Goal: Task Accomplishment & Management: Manage account settings

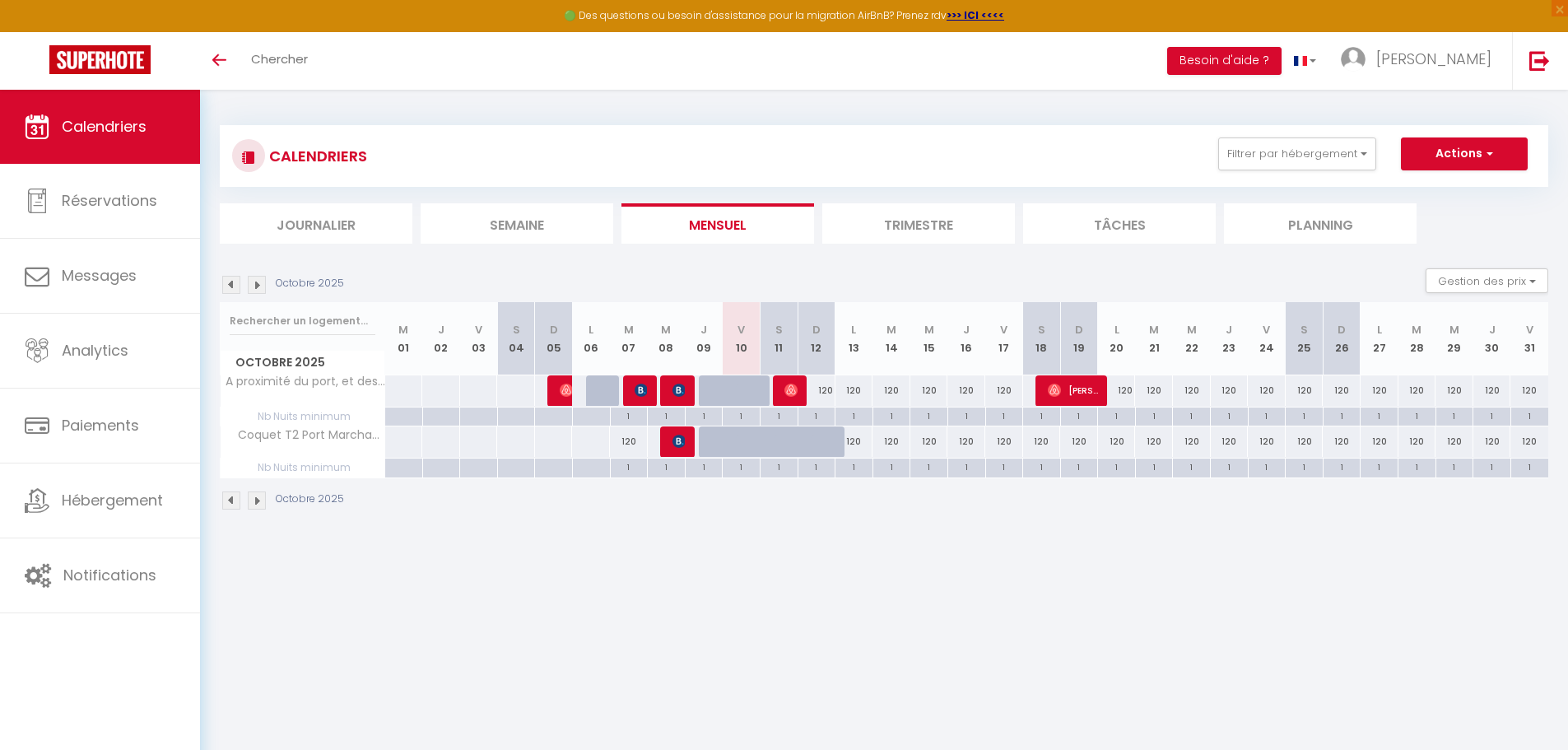
click at [818, 344] on th "D 12" at bounding box center [816, 339] width 38 height 73
click at [822, 417] on div "1" at bounding box center [816, 416] width 37 height 16
type input "1"
type input "Dim 12 Octobre 2025"
type input "Lun 13 Octobre 2025"
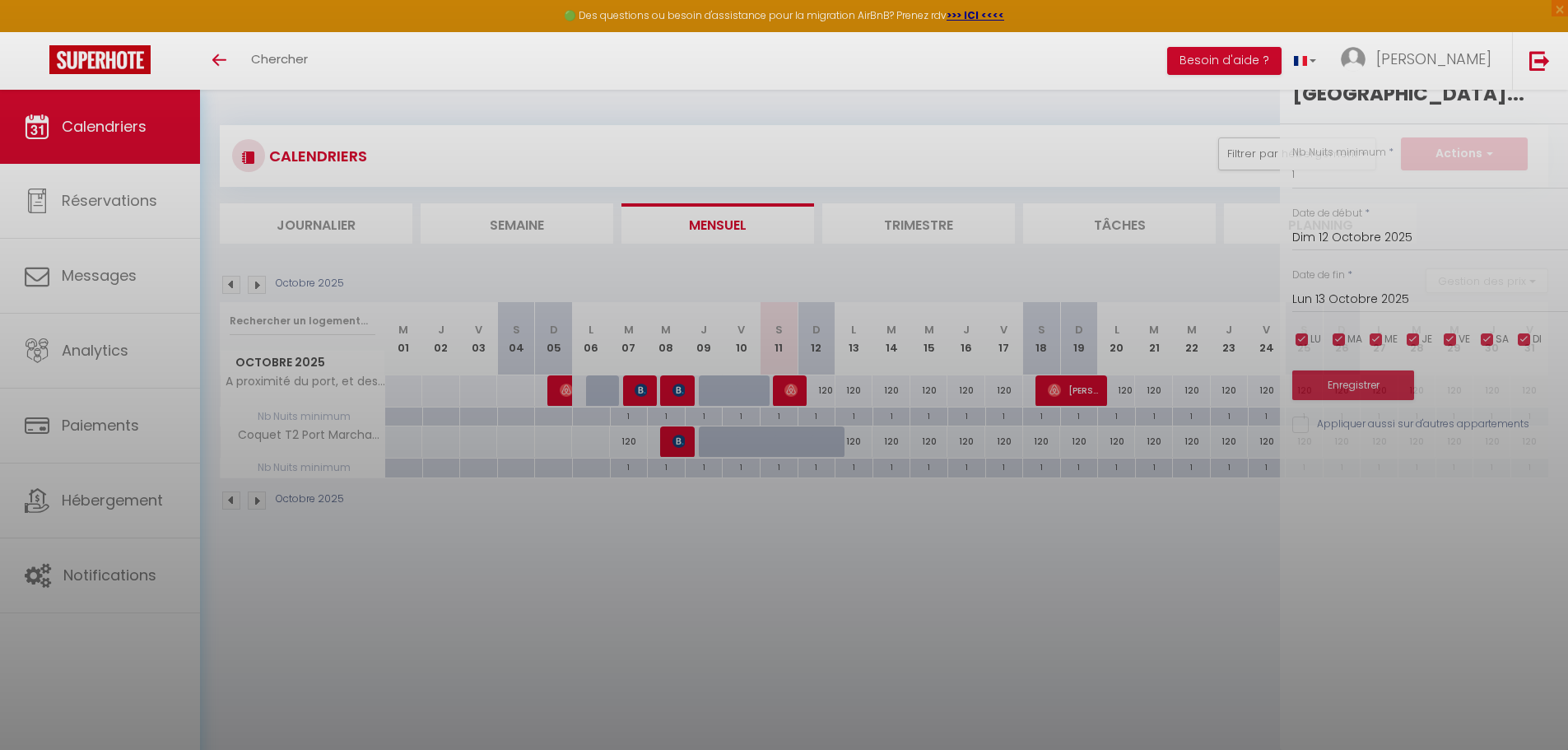
click at [817, 385] on div at bounding box center [784, 375] width 1568 height 750
type input "undefined aN undefined NaN"
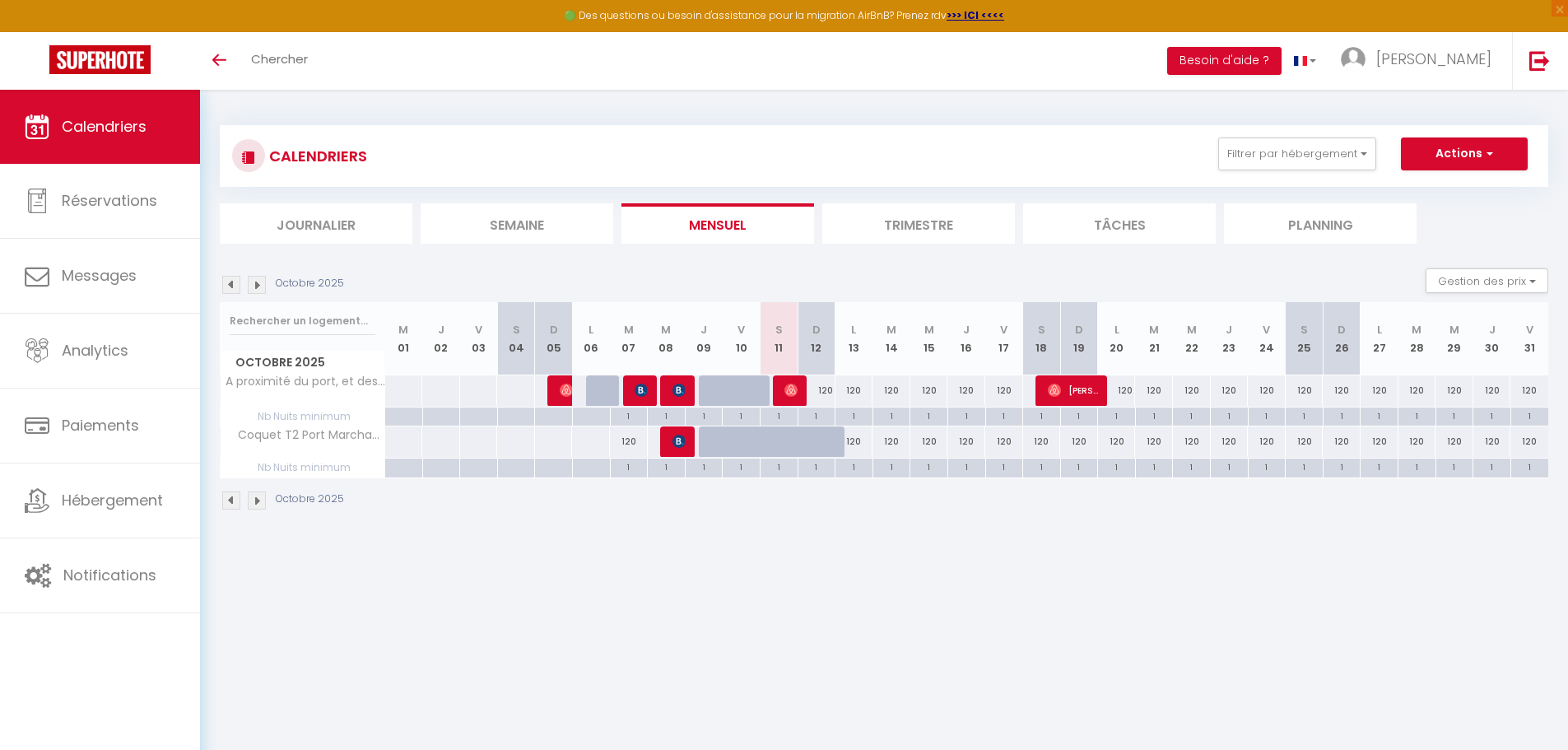
click at [814, 346] on th "D 12" at bounding box center [816, 339] width 38 height 73
click at [823, 413] on div "1" at bounding box center [816, 416] width 37 height 16
type input "1"
type input "Dim 12 Octobre 2025"
type input "Lun 13 Octobre 2025"
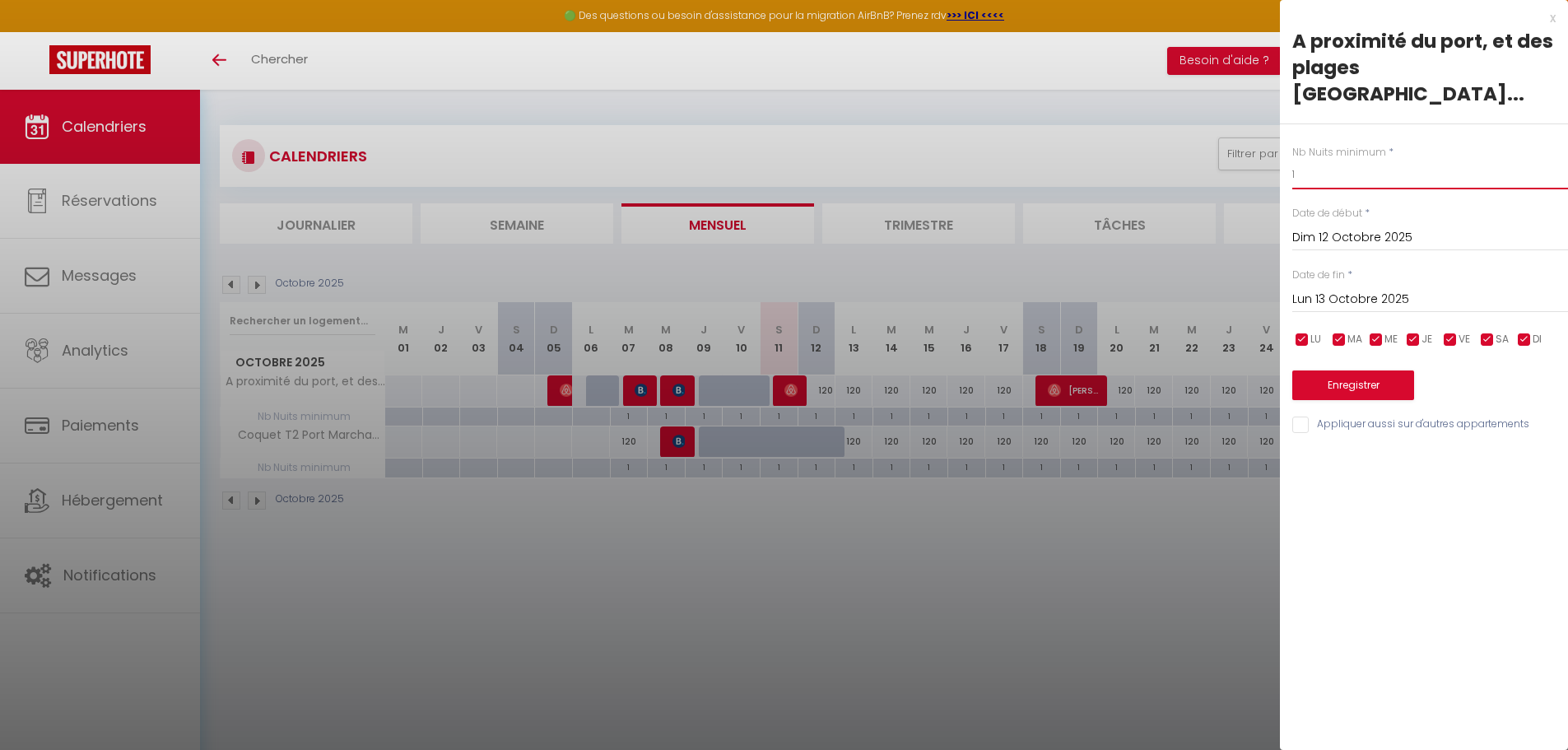
drag, startPoint x: 1307, startPoint y: 149, endPoint x: 1239, endPoint y: 151, distance: 68.0
click at [1239, 151] on body "🟢 Des questions ou besoin d'assistance pour la migration AirBnB? Prenez rdv >>>…" at bounding box center [784, 465] width 1568 height 750
type input "0"
click at [1347, 289] on input "Lun 13 Octobre 2025" at bounding box center [1431, 299] width 276 height 22
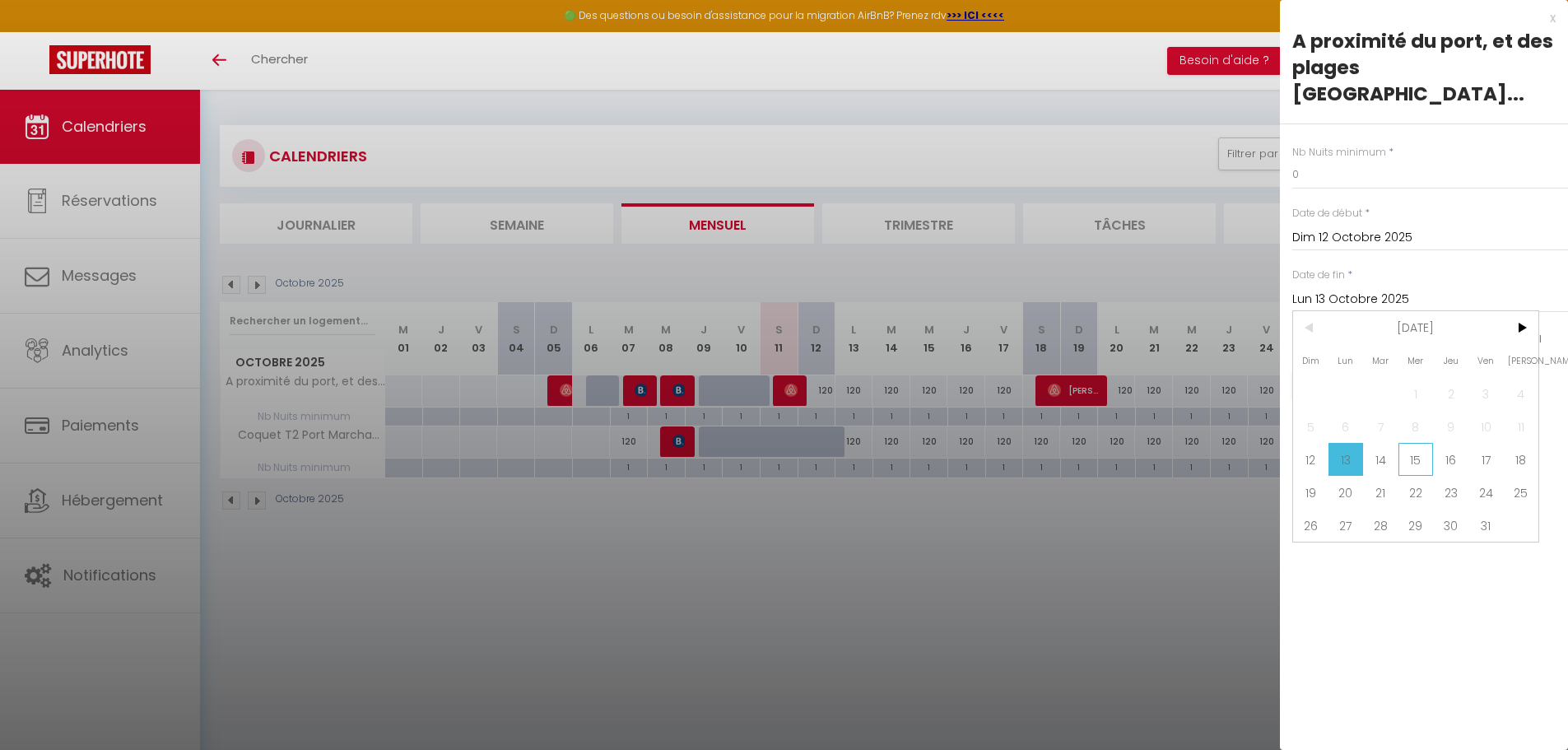
click at [1409, 443] on span "15" at bounding box center [1416, 459] width 35 height 33
type input "Mer 15 Octobre 2025"
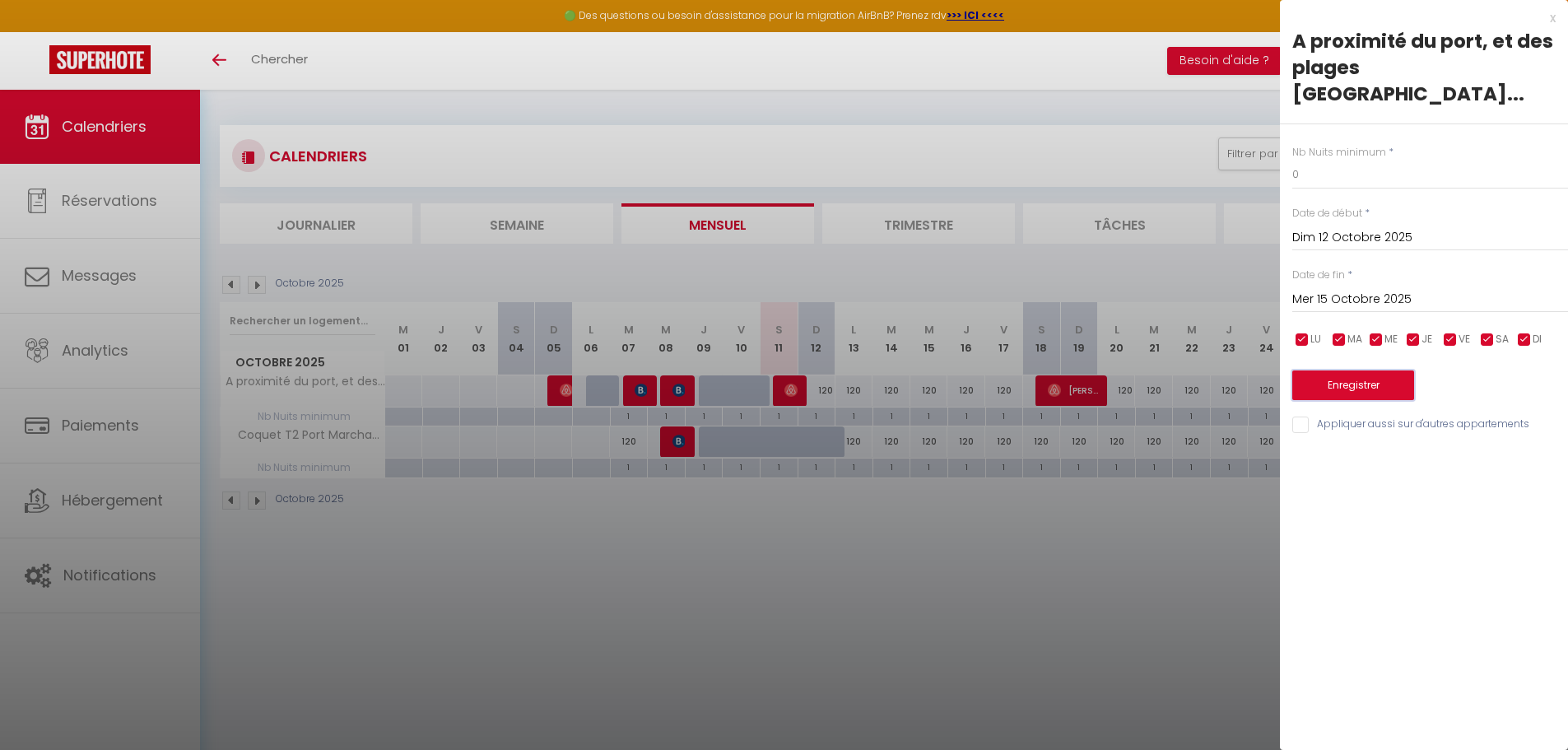
click at [1339, 371] on button "Enregistrer" at bounding box center [1353, 385] width 122 height 29
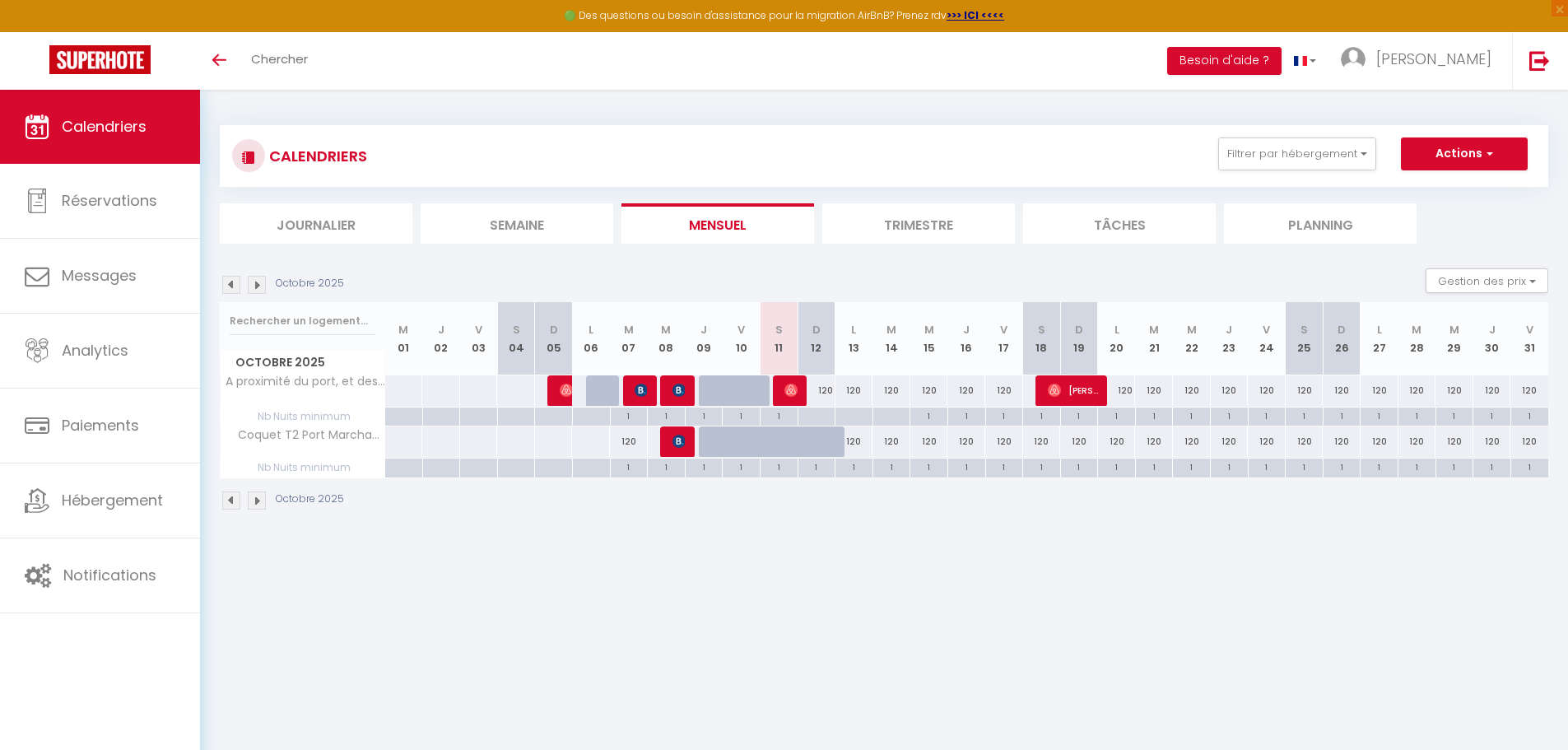
click at [824, 389] on div "120" at bounding box center [816, 391] width 38 height 30
type input "120"
type input "Dim 12 Octobre 2025"
type input "Lun 13 Octobre 2025"
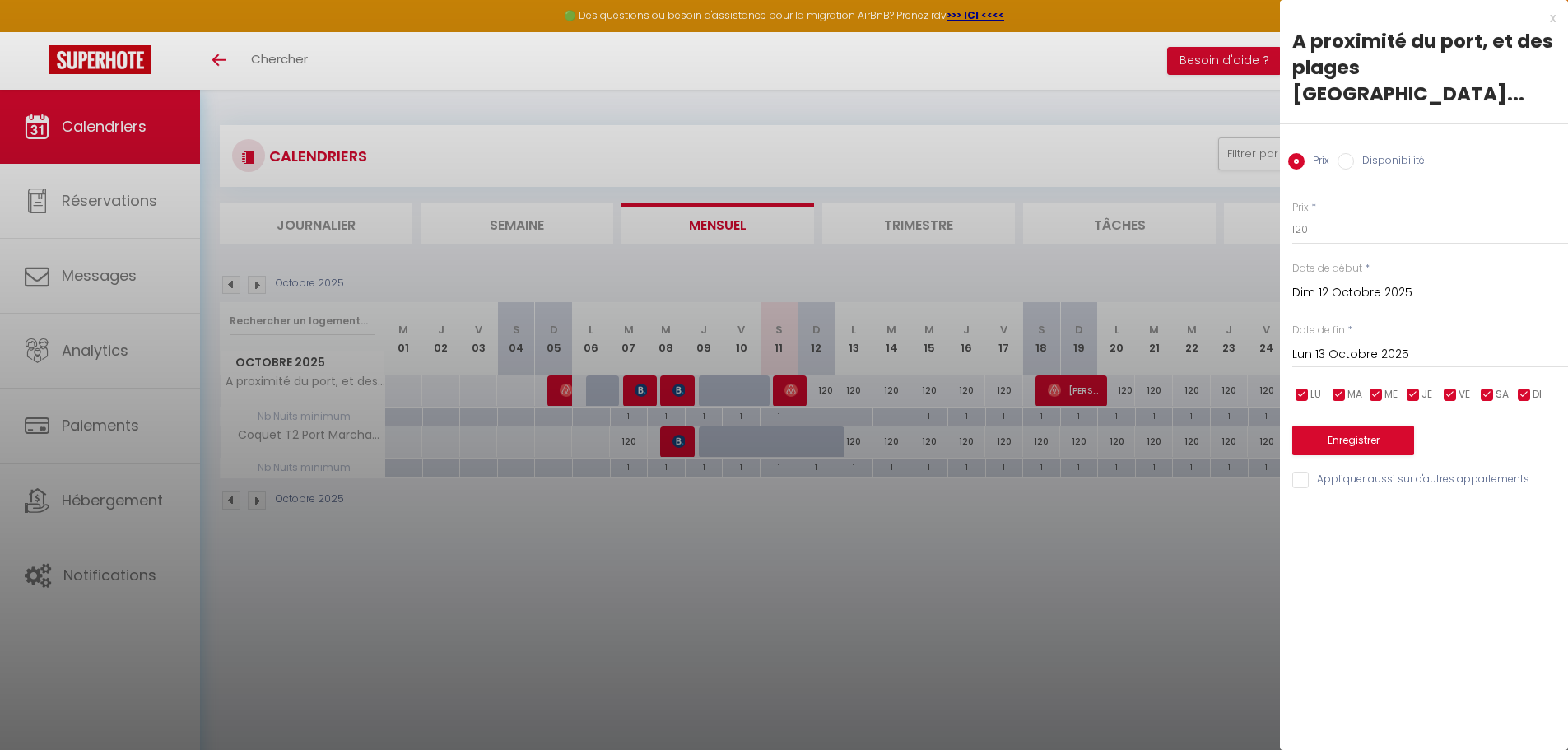
click at [822, 349] on div at bounding box center [784, 375] width 1568 height 750
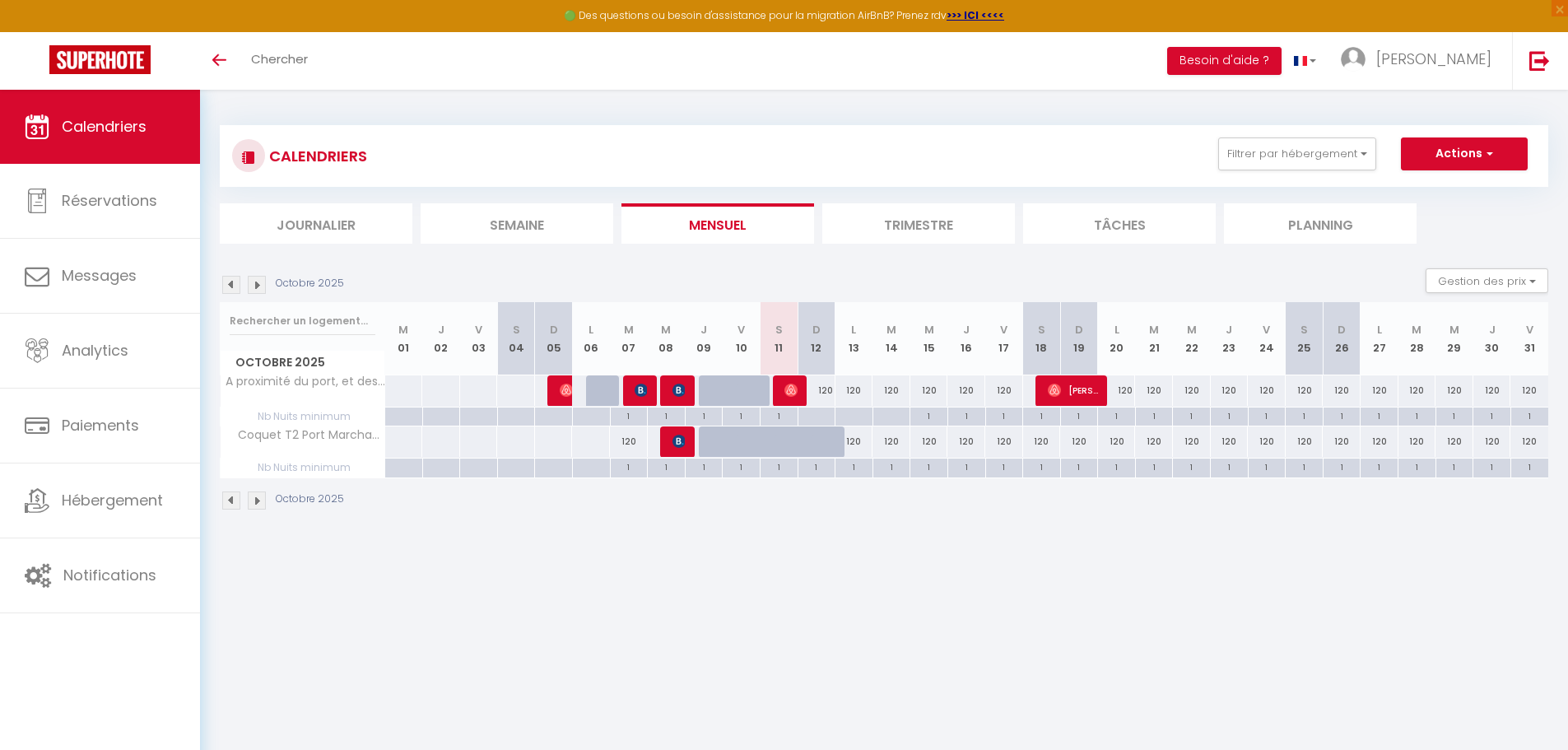
click at [828, 394] on div "120" at bounding box center [816, 391] width 38 height 30
type input "120"
type input "Dim 12 Octobre 2025"
type input "Lun 13 Octobre 2025"
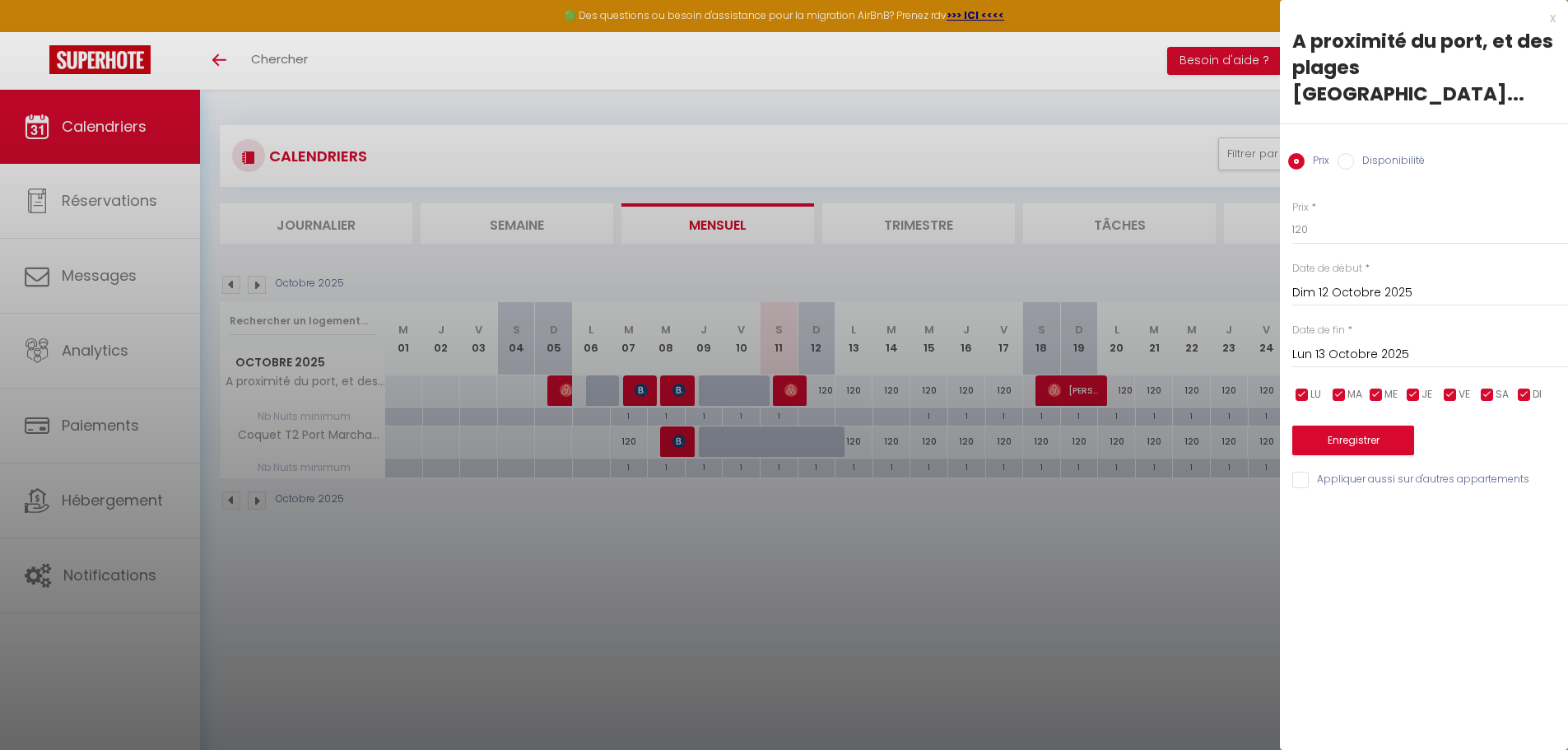
click at [1549, 20] on div "x" at bounding box center [1418, 18] width 276 height 20
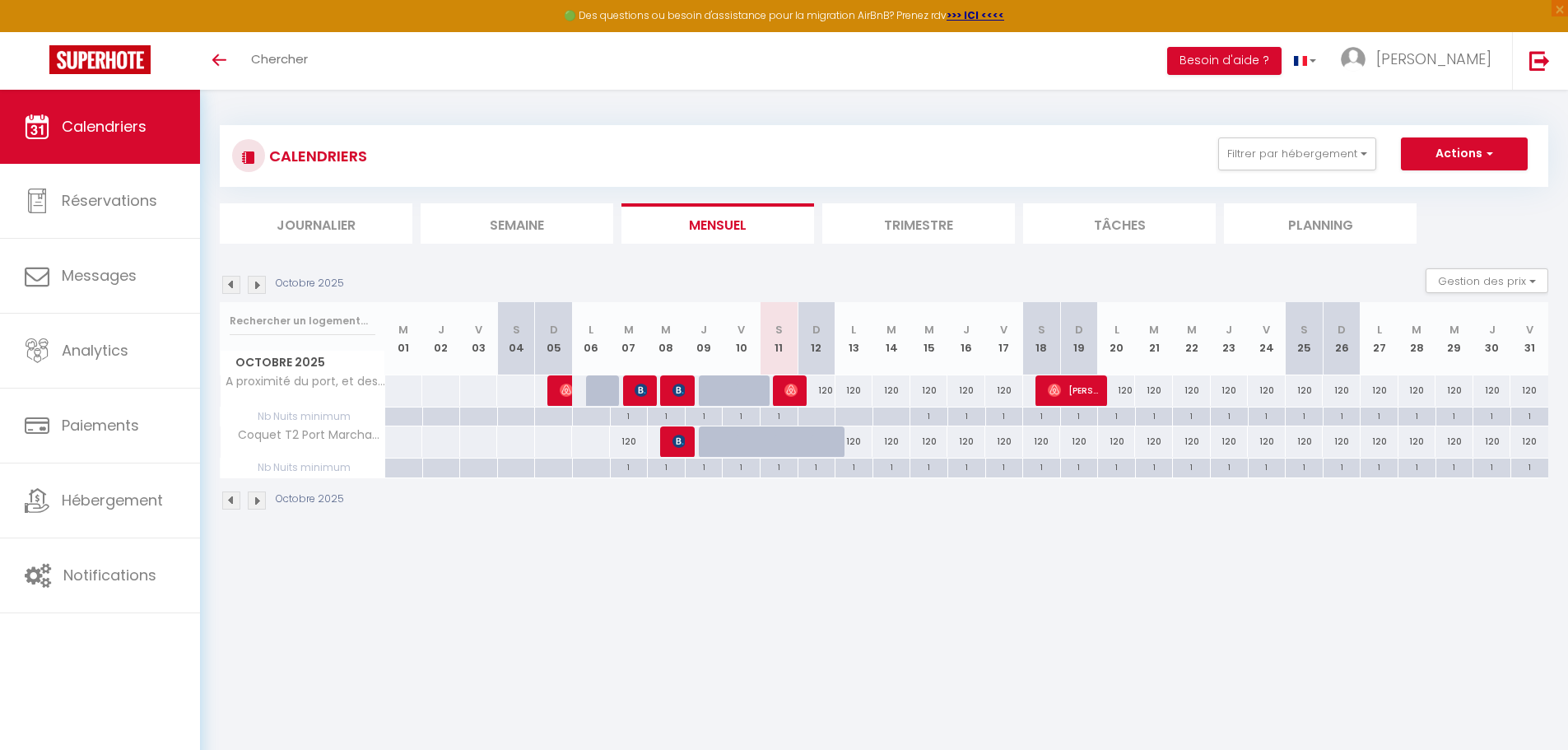
click at [826, 391] on div "120" at bounding box center [816, 391] width 38 height 30
type input "120"
type input "Dim 12 Octobre 2025"
type input "Lun 13 Octobre 2025"
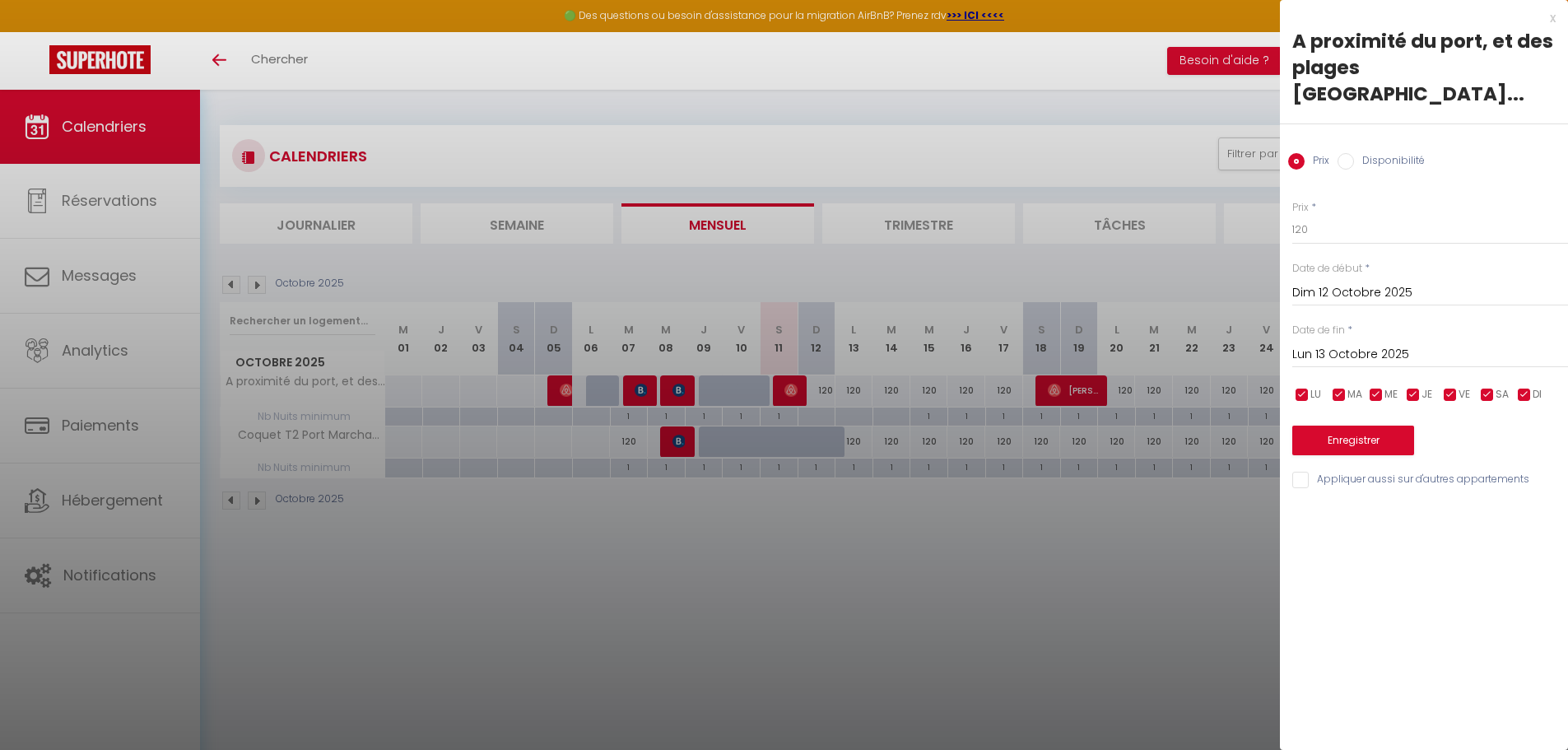
click at [1344, 153] on input "Disponibilité" at bounding box center [1346, 161] width 16 height 16
radio input "true"
radio input "false"
click at [1324, 215] on select "Disponible Indisponible" at bounding box center [1431, 230] width 276 height 31
select select "0"
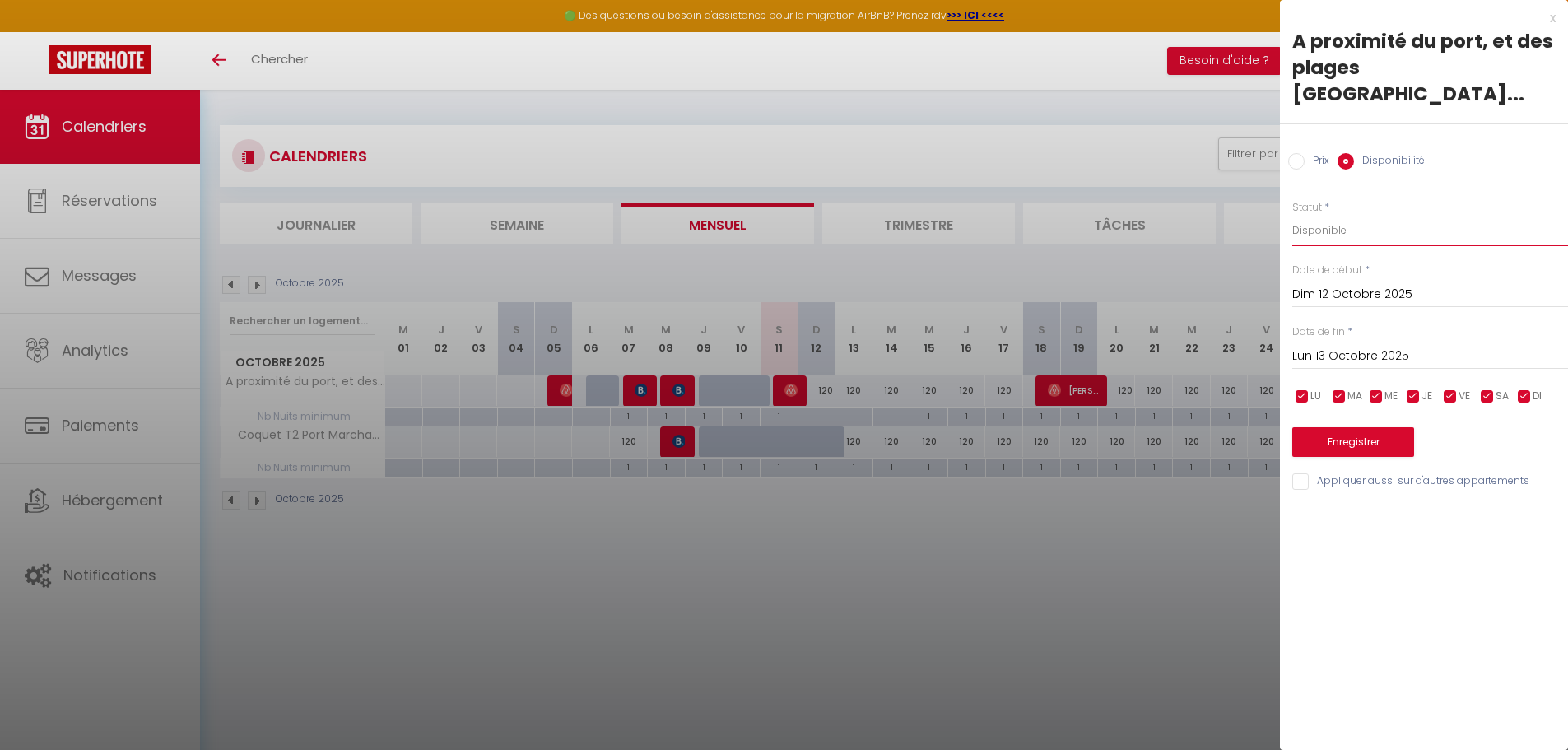
click at [1293, 215] on select "Disponible Indisponible" at bounding box center [1431, 230] width 276 height 31
click at [1328, 346] on input "Lun 13 Octobre 2025" at bounding box center [1431, 356] width 276 height 22
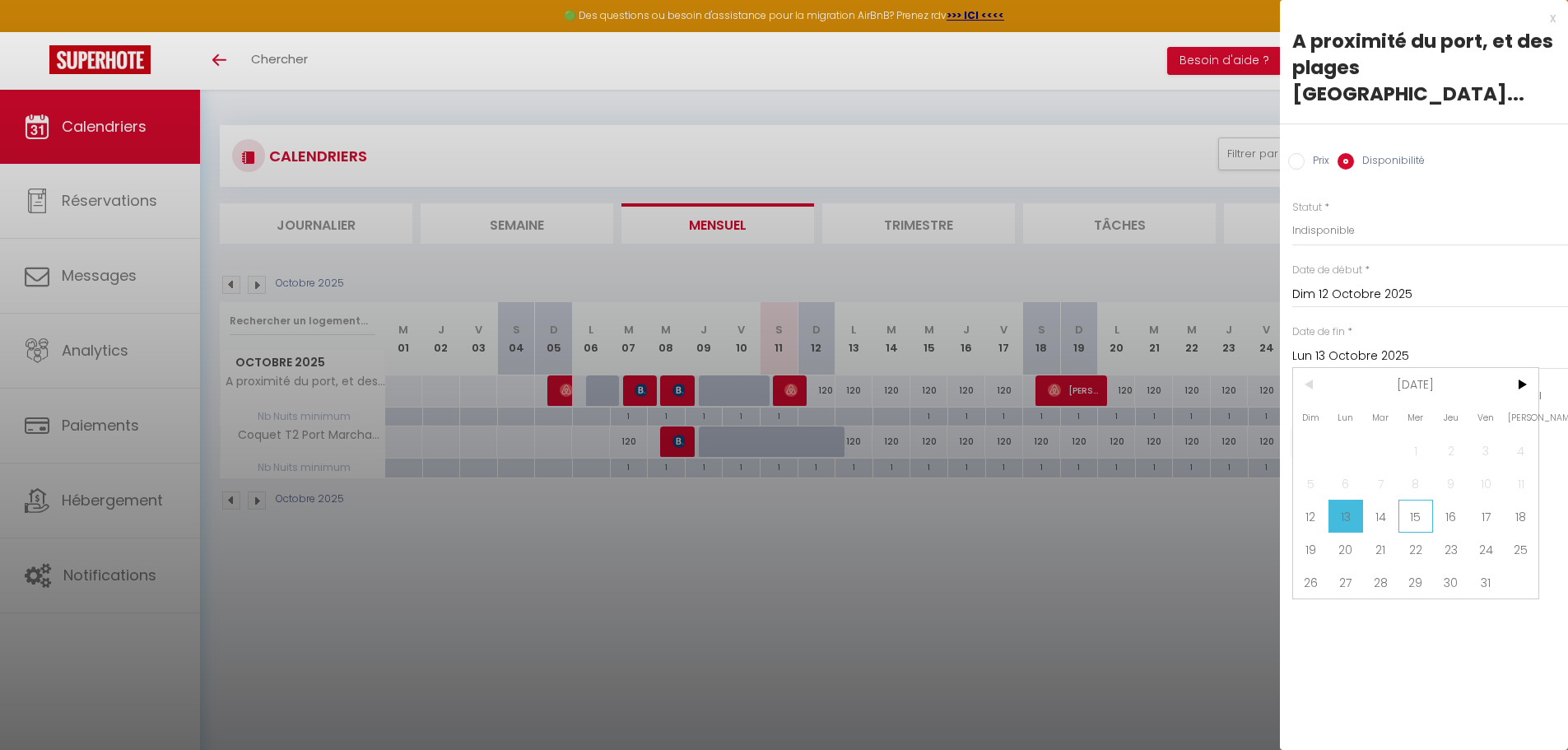
click at [1411, 500] on span "15" at bounding box center [1416, 516] width 35 height 33
type input "Mer 15 Octobre 2025"
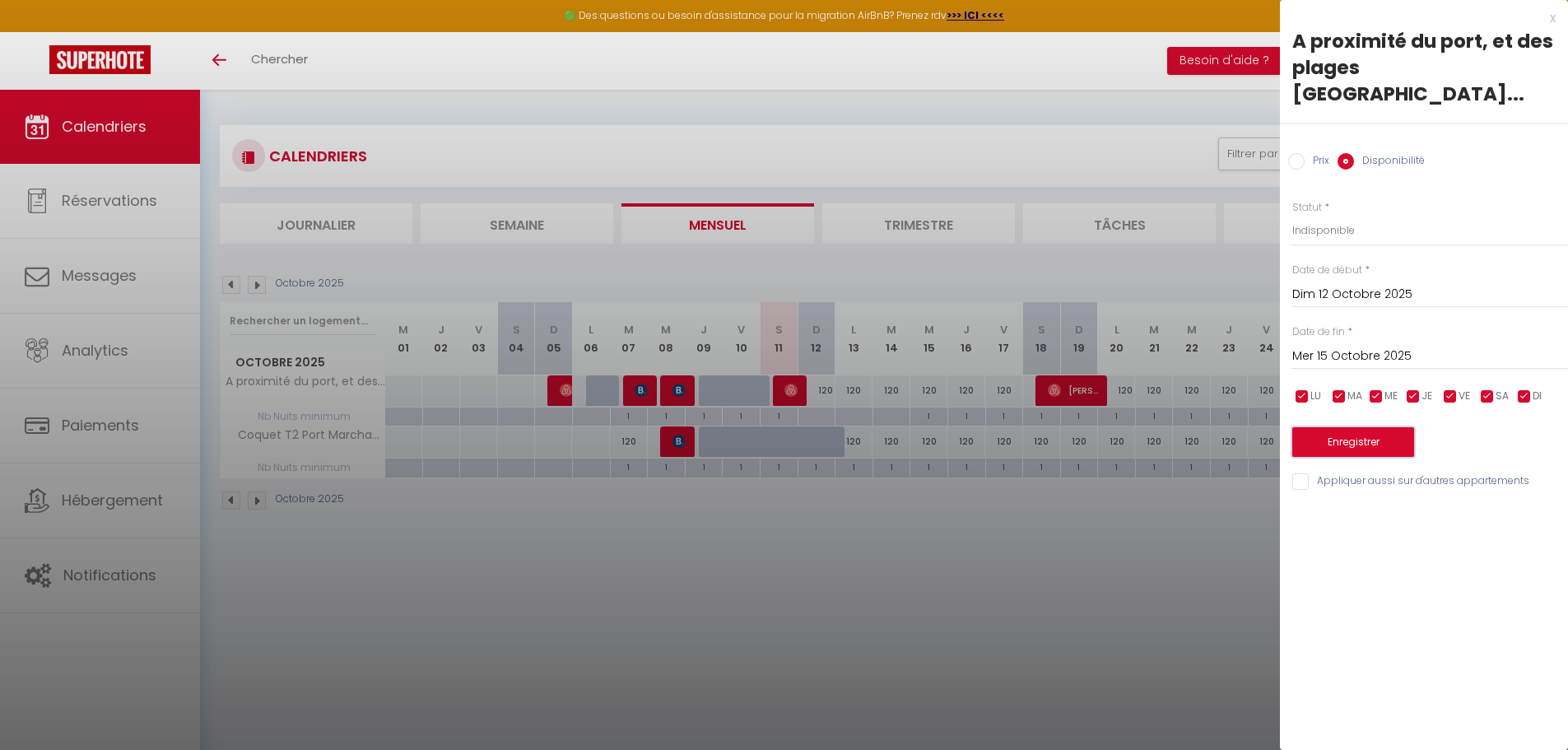
click at [1341, 428] on button "Enregistrer" at bounding box center [1353, 442] width 122 height 29
